Goal: Navigation & Orientation: Find specific page/section

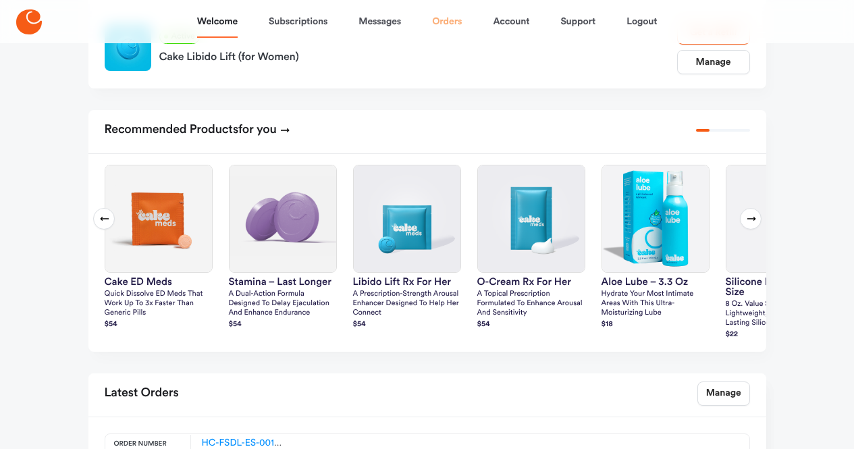
click at [446, 16] on link "Orders" at bounding box center [447, 21] width 30 height 32
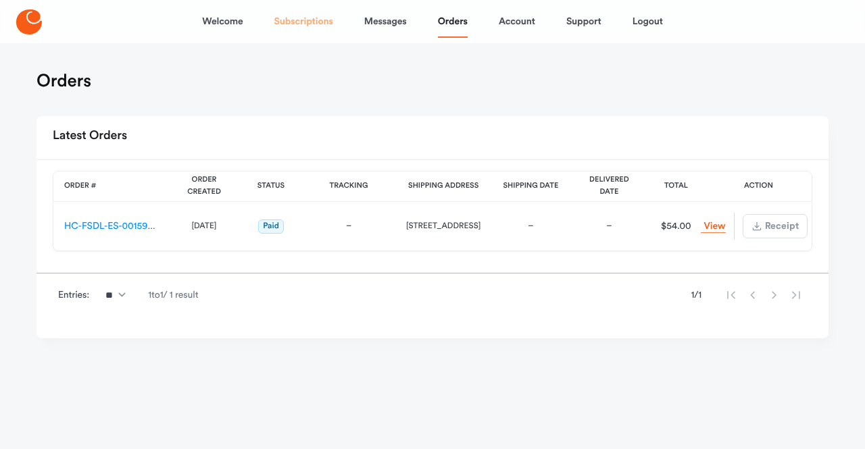
click at [294, 18] on link "Subscriptions" at bounding box center [303, 21] width 59 height 32
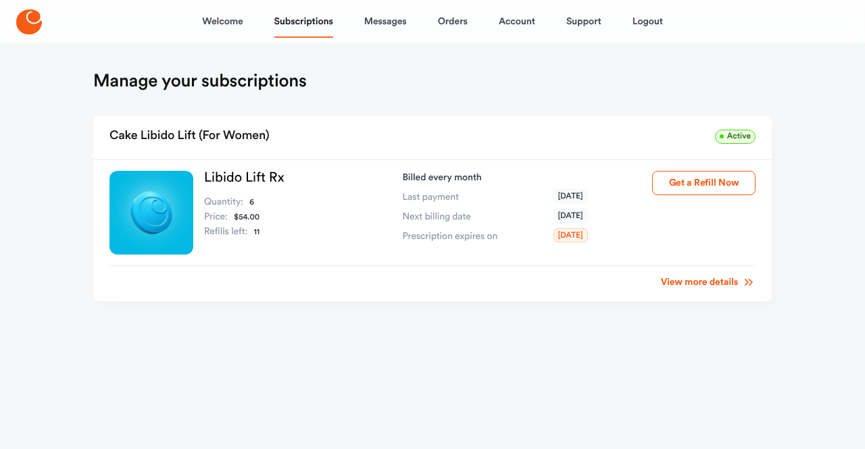
click at [733, 42] on nav "Welcome Subscriptions Messages Orders Account Support Logout" at bounding box center [432, 21] width 865 height 43
